Goal: Information Seeking & Learning: Learn about a topic

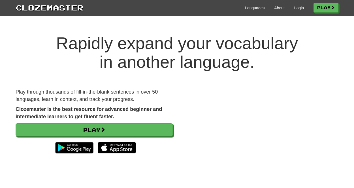
click at [302, 7] on div "Languages About Login Play" at bounding box center [211, 7] width 255 height 10
click at [298, 8] on link "Login" at bounding box center [299, 8] width 10 height 6
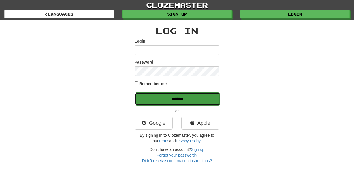
click at [182, 96] on input "******" at bounding box center [177, 98] width 85 height 13
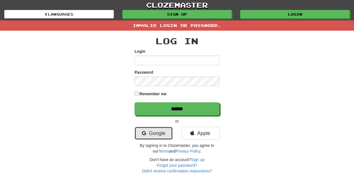
click at [162, 131] on link "Google" at bounding box center [154, 133] width 38 height 13
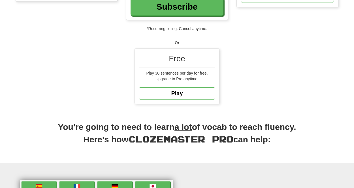
scroll to position [116, 0]
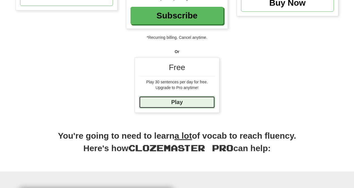
click at [180, 99] on link "Play" at bounding box center [177, 102] width 76 height 12
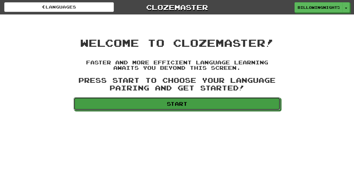
click at [180, 99] on link "Start" at bounding box center [177, 103] width 207 height 13
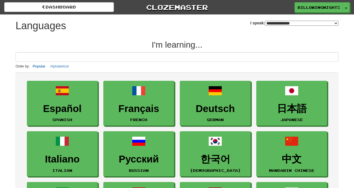
select select "*******"
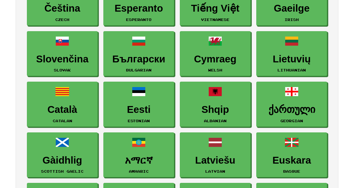
scroll to position [529, 0]
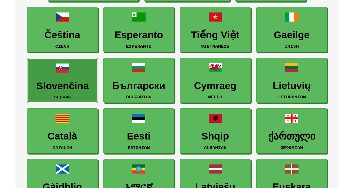
click at [86, 74] on link "Slovenčina Slovak" at bounding box center [62, 80] width 71 height 45
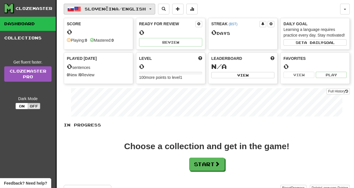
click at [146, 10] on span "Slovenčina / English" at bounding box center [115, 9] width 61 height 5
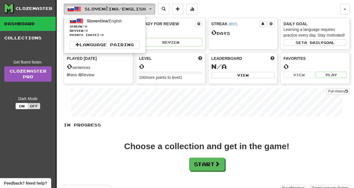
click at [146, 10] on span "Slovenčina / English" at bounding box center [115, 9] width 61 height 5
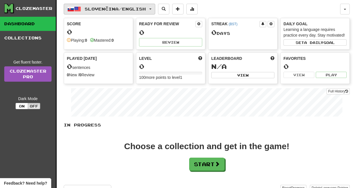
click at [146, 10] on span "Slovenčina / English" at bounding box center [115, 9] width 61 height 5
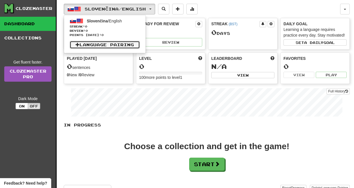
click at [114, 43] on link "Language Pairing" at bounding box center [105, 45] width 70 height 8
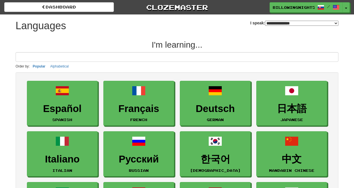
select select "*******"
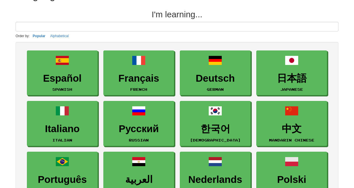
scroll to position [31, 0]
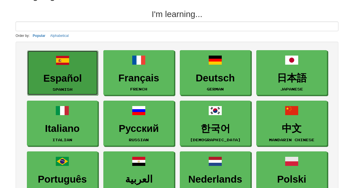
click at [84, 67] on link "Español Spanish" at bounding box center [62, 72] width 71 height 45
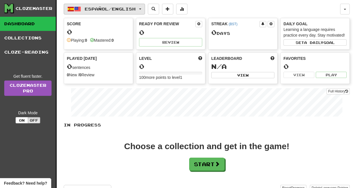
click at [131, 13] on button "Español / English" at bounding box center [104, 9] width 81 height 11
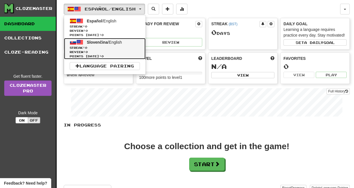
click at [112, 48] on span "Streak: 0" at bounding box center [105, 48] width 70 height 4
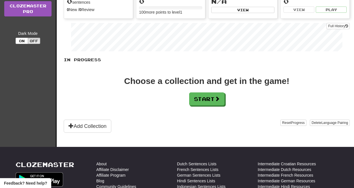
scroll to position [67, 0]
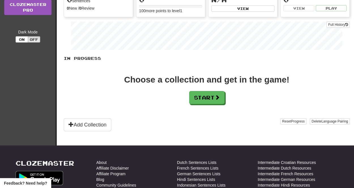
click at [230, 105] on div "In Progress Choose a collection and get in the game! Start Add Collection Reset…" at bounding box center [207, 94] width 286 height 76
click at [212, 96] on button "Start" at bounding box center [207, 97] width 35 height 13
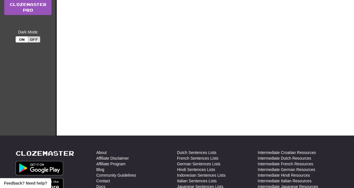
scroll to position [0, 0]
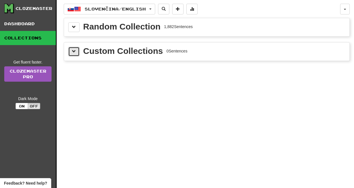
click at [75, 49] on span at bounding box center [74, 51] width 4 height 4
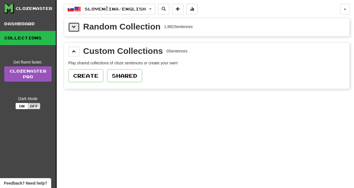
click at [74, 27] on span at bounding box center [74, 27] width 4 height 4
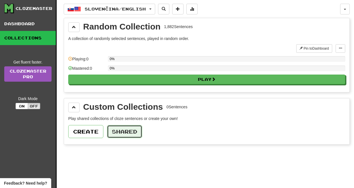
click at [123, 126] on button "Shared" at bounding box center [124, 131] width 35 height 13
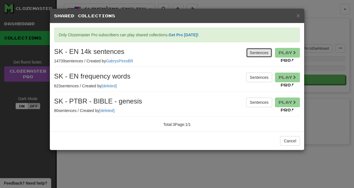
click at [254, 52] on button "Sentences" at bounding box center [259, 53] width 26 height 10
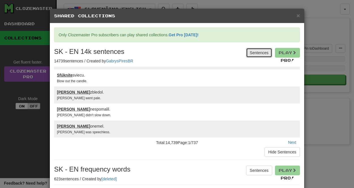
scroll to position [62, 0]
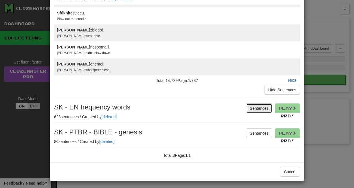
click at [258, 104] on button "Sentences" at bounding box center [259, 108] width 26 height 10
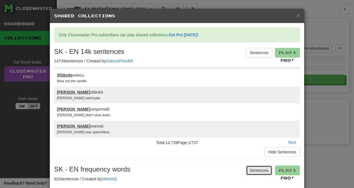
scroll to position [0, 0]
click at [301, 15] on div "× Shared Collections" at bounding box center [177, 16] width 254 height 14
click at [299, 15] on span "×" at bounding box center [298, 15] width 3 height 7
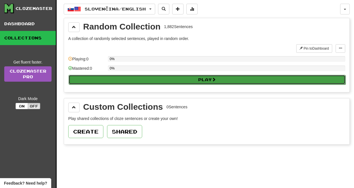
click at [196, 75] on button "Play" at bounding box center [207, 80] width 277 height 10
select select "**"
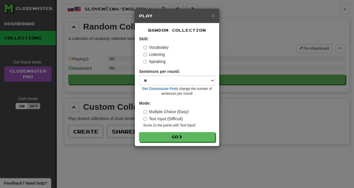
click at [147, 48] on label "Vocabulary" at bounding box center [155, 47] width 25 height 6
click at [178, 111] on label "Multiple Choice (Easy)" at bounding box center [165, 112] width 45 height 6
click at [164, 137] on button "Go" at bounding box center [177, 137] width 76 height 10
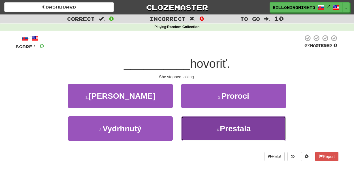
click at [246, 127] on span "Prestala" at bounding box center [235, 128] width 31 height 9
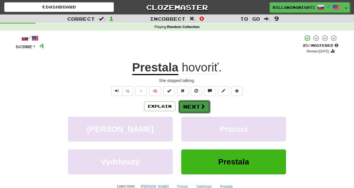
click at [201, 106] on span at bounding box center [202, 106] width 5 height 5
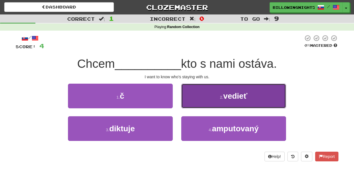
click at [227, 88] on button "2 . vedieť" at bounding box center [233, 96] width 105 height 25
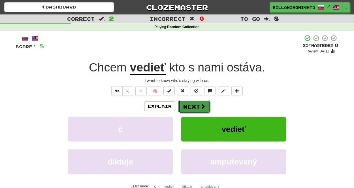
click at [193, 107] on button "Next" at bounding box center [194, 106] width 32 height 13
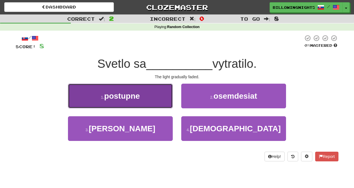
click at [153, 97] on button "1 . postupne" at bounding box center [120, 96] width 105 height 25
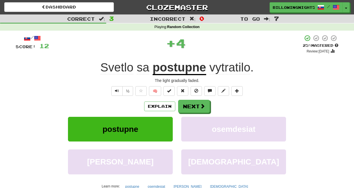
click at [195, 72] on u "postupne" at bounding box center [180, 68] width 54 height 14
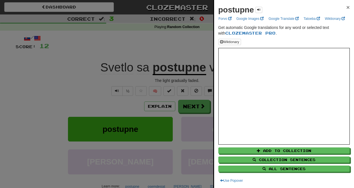
click at [348, 8] on span "×" at bounding box center [347, 7] width 3 height 7
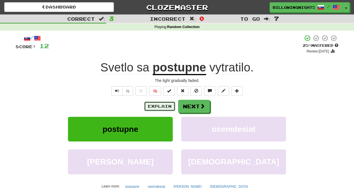
click at [161, 105] on button "Explain" at bounding box center [159, 106] width 31 height 10
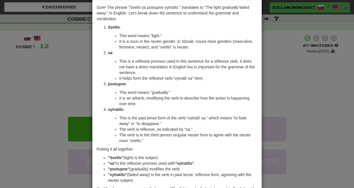
scroll to position [24, 0]
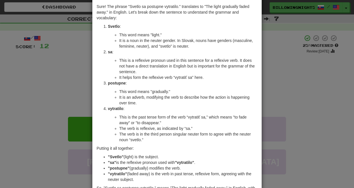
click at [318, 57] on div "× Explanation Sure! The phrase "Svetlo sa postupne vytratilo." translates to "T…" at bounding box center [177, 94] width 354 height 188
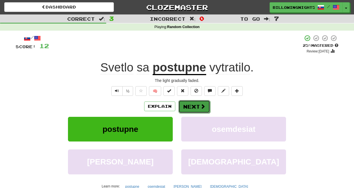
click at [196, 105] on button "Next" at bounding box center [194, 106] width 32 height 13
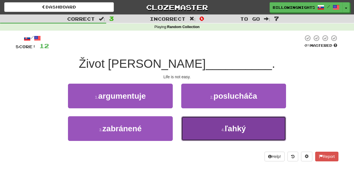
click at [189, 126] on button "4 . ľahký" at bounding box center [233, 128] width 105 height 25
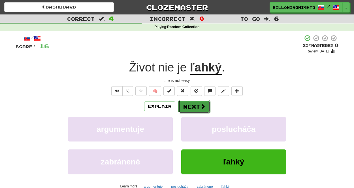
click at [199, 107] on button "Next" at bounding box center [194, 106] width 32 height 13
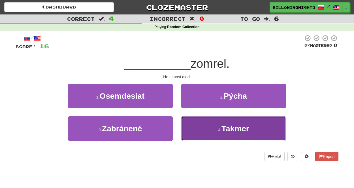
click at [197, 131] on button "4 . [GEOGRAPHIC_DATA]" at bounding box center [233, 128] width 105 height 25
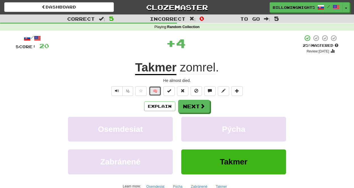
click at [154, 93] on button "🧠" at bounding box center [155, 91] width 12 height 10
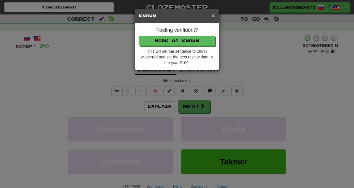
click at [214, 14] on span "×" at bounding box center [213, 15] width 3 height 7
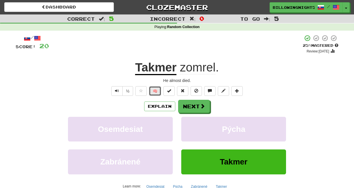
click at [153, 89] on button "🧠" at bounding box center [155, 91] width 12 height 10
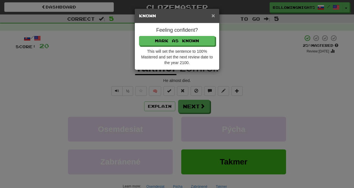
click at [213, 14] on span "×" at bounding box center [213, 15] width 3 height 7
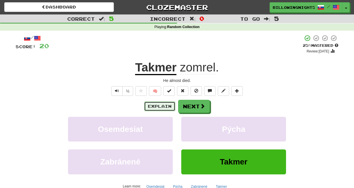
click at [153, 107] on button "Explain" at bounding box center [159, 106] width 31 height 10
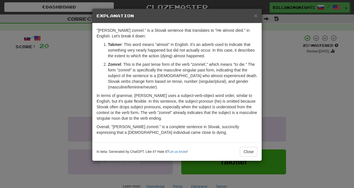
click at [273, 49] on div "× Explanation "[PERSON_NAME] zomrel." is a Slovak sentence that translates to "…" at bounding box center [177, 94] width 354 height 188
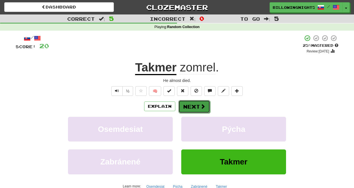
click at [200, 105] on span at bounding box center [202, 106] width 5 height 5
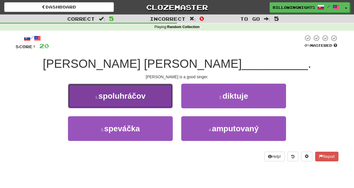
click at [152, 103] on button "1 . [PERSON_NAME]" at bounding box center [120, 96] width 105 height 25
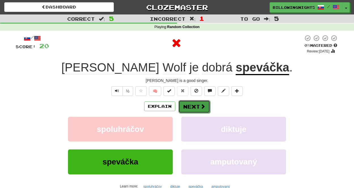
click at [198, 103] on button "Next" at bounding box center [194, 106] width 32 height 13
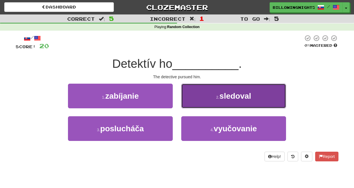
click at [260, 84] on button "2 . sledoval" at bounding box center [233, 96] width 105 height 25
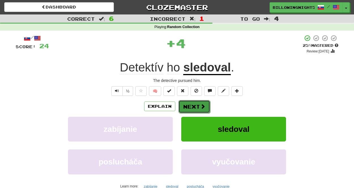
click at [203, 107] on span at bounding box center [202, 106] width 5 height 5
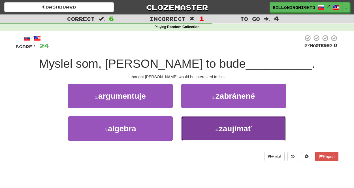
click at [251, 124] on span "zaujímať" at bounding box center [235, 128] width 33 height 9
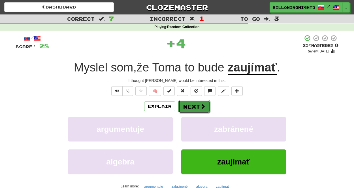
click at [197, 104] on button "Next" at bounding box center [194, 106] width 32 height 13
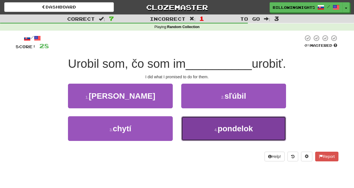
click at [204, 120] on button "4 . [GEOGRAPHIC_DATA]" at bounding box center [233, 128] width 105 height 25
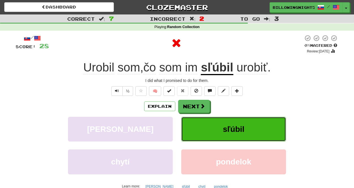
click at [211, 120] on button "sľúbil" at bounding box center [233, 129] width 105 height 25
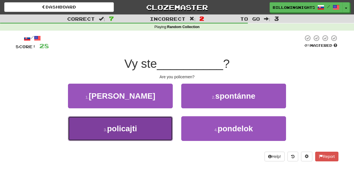
click at [152, 123] on button "3 . policajti" at bounding box center [120, 128] width 105 height 25
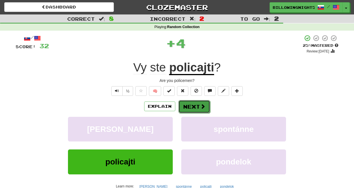
click at [190, 105] on button "Next" at bounding box center [194, 106] width 32 height 13
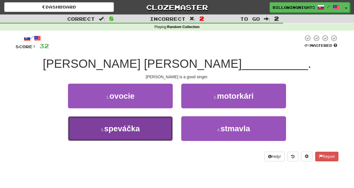
click at [154, 131] on button "3 . speváčka" at bounding box center [120, 128] width 105 height 25
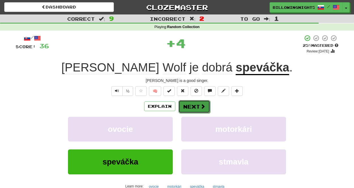
click at [196, 106] on button "Next" at bounding box center [194, 106] width 32 height 13
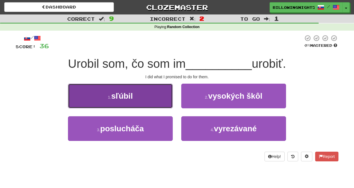
click at [108, 101] on button "1 . sľúbil" at bounding box center [120, 96] width 105 height 25
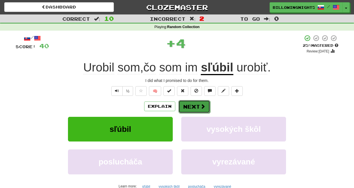
click at [189, 108] on button "Next" at bounding box center [194, 106] width 32 height 13
